Goal: Task Accomplishment & Management: Manage account settings

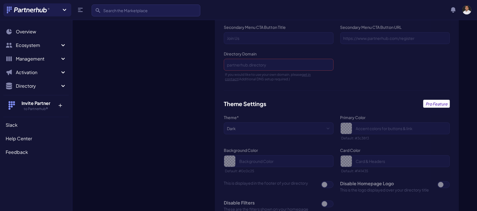
scroll to position [406, 0]
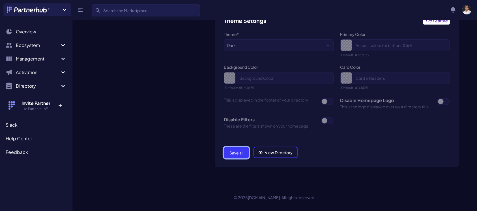
click at [236, 154] on button "Save all" at bounding box center [236, 152] width 25 height 11
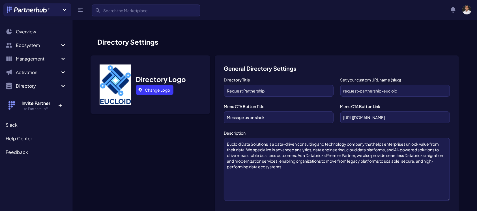
scroll to position [406, 0]
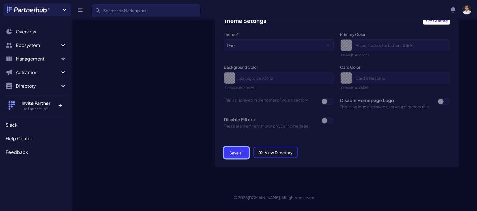
click at [234, 153] on button "Save all" at bounding box center [236, 152] width 25 height 11
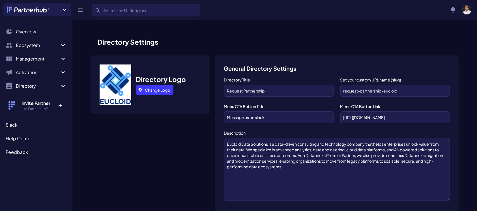
scroll to position [406, 0]
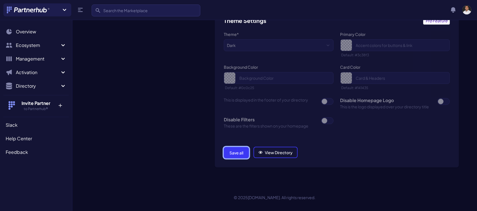
click at [229, 152] on button "Save all" at bounding box center [236, 152] width 25 height 11
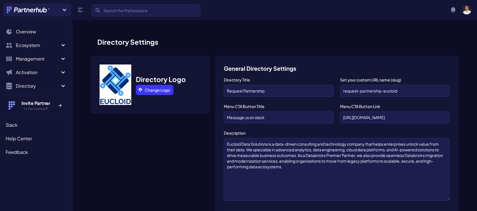
scroll to position [406, 0]
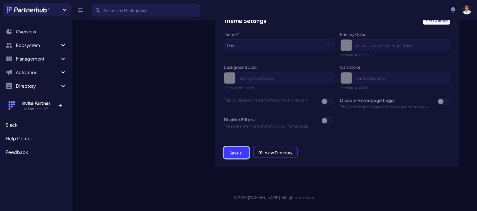
click at [233, 153] on button "Save all" at bounding box center [236, 152] width 25 height 11
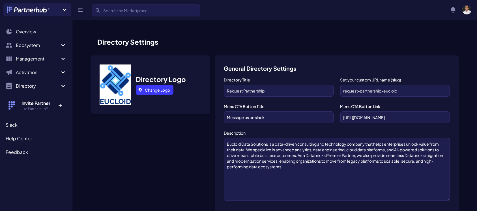
scroll to position [406, 0]
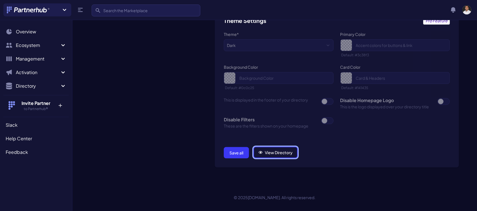
click at [282, 151] on link "View Directory" at bounding box center [276, 152] width 44 height 11
